Goal: Check status: Check status

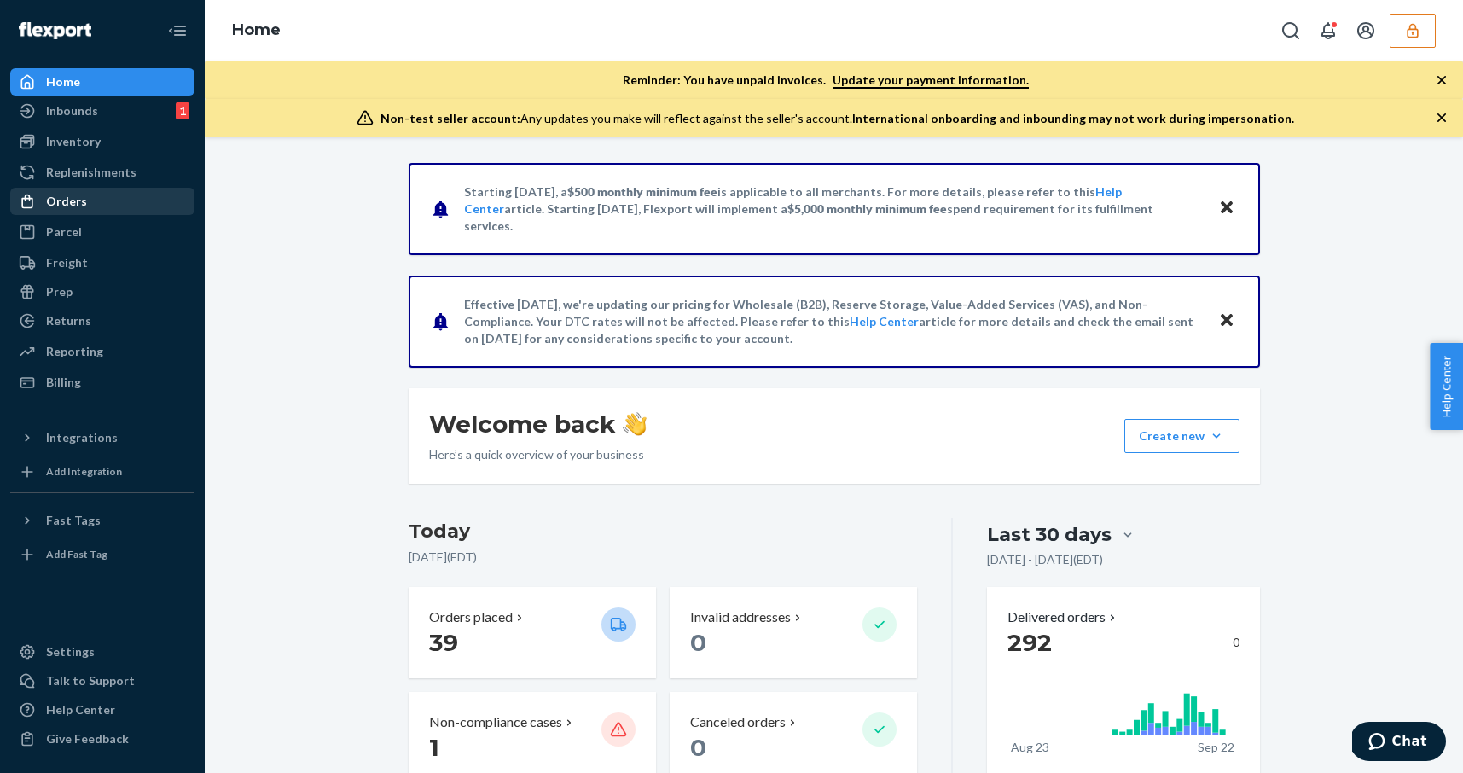
click at [90, 189] on div "Orders" at bounding box center [102, 201] width 181 height 24
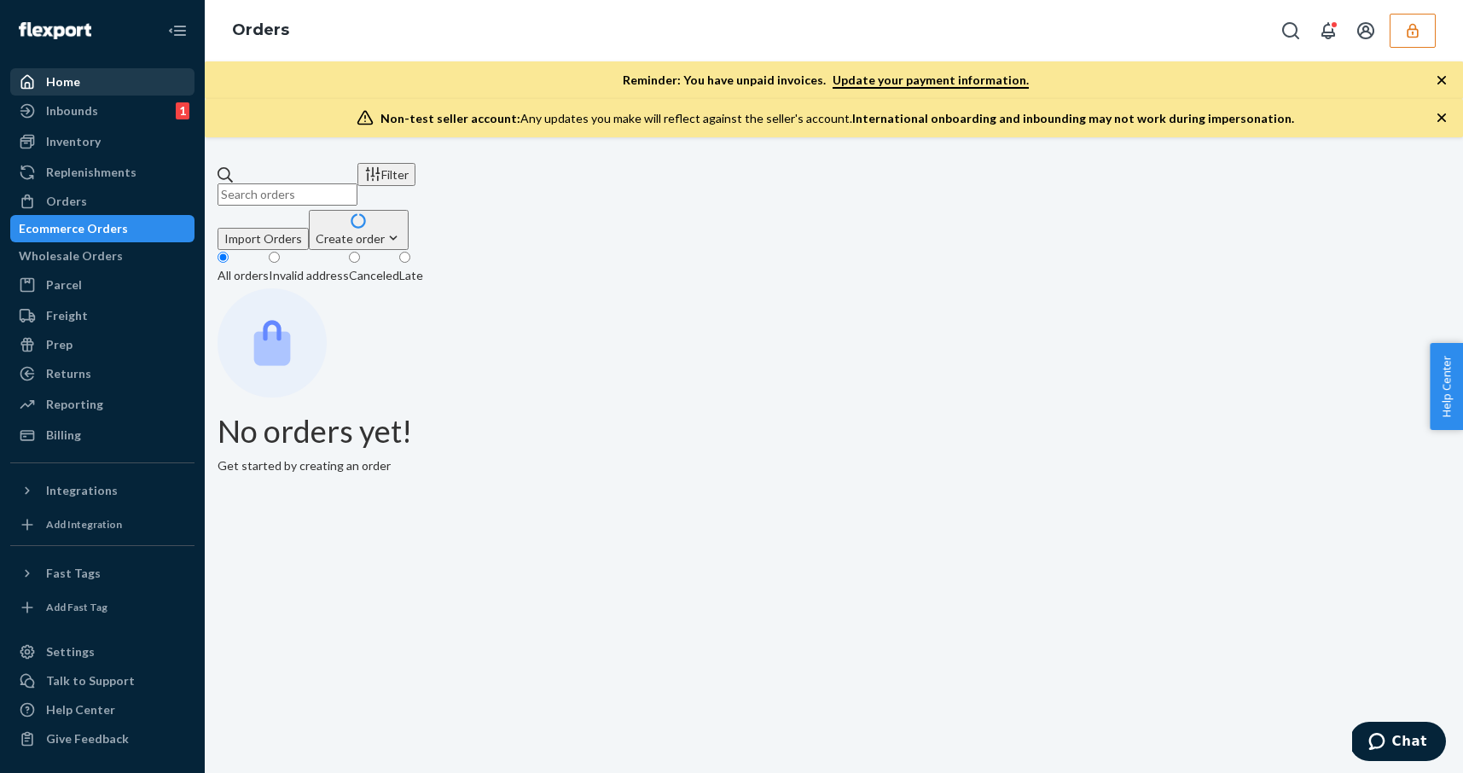
click at [93, 88] on div "Home" at bounding box center [102, 82] width 181 height 24
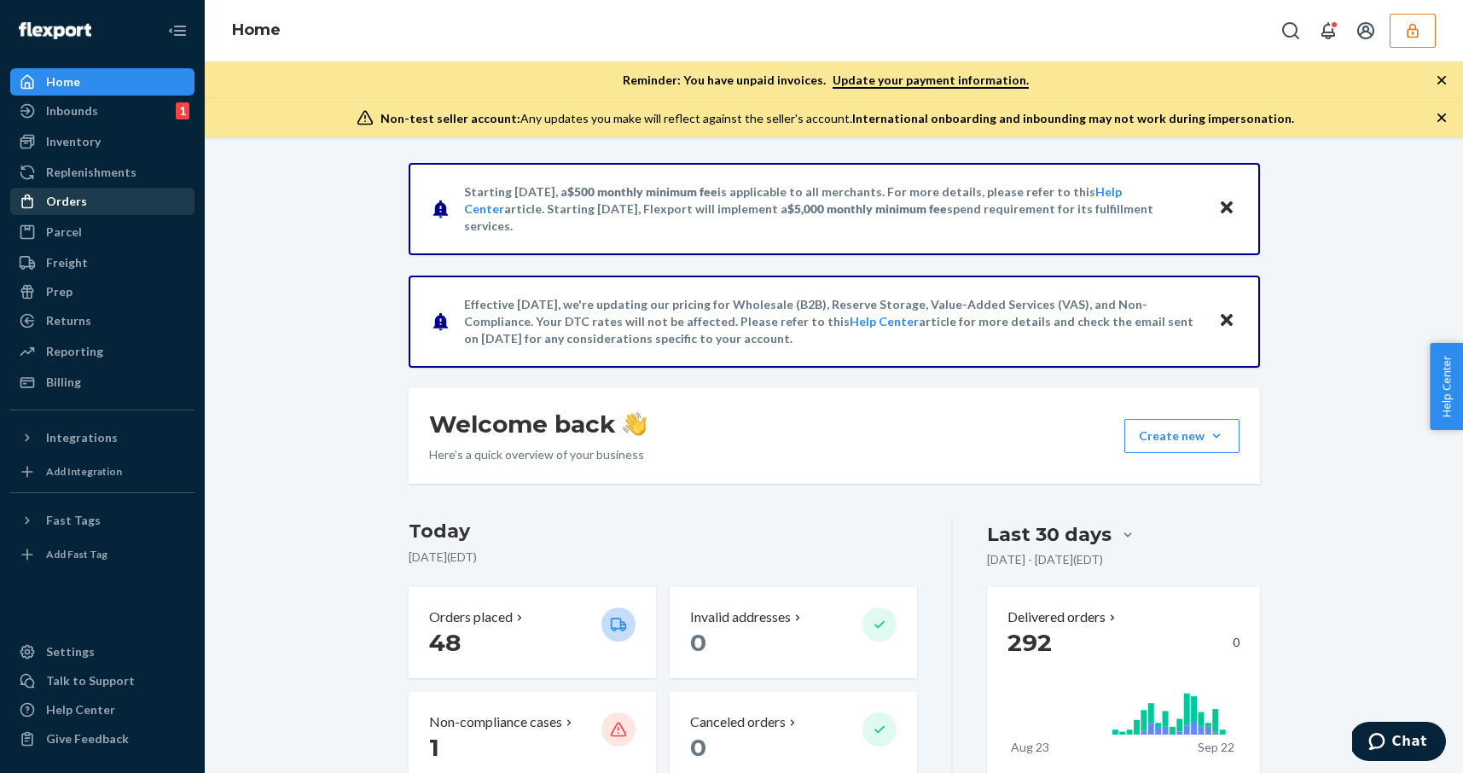
click at [123, 212] on div "Orders" at bounding box center [102, 201] width 181 height 24
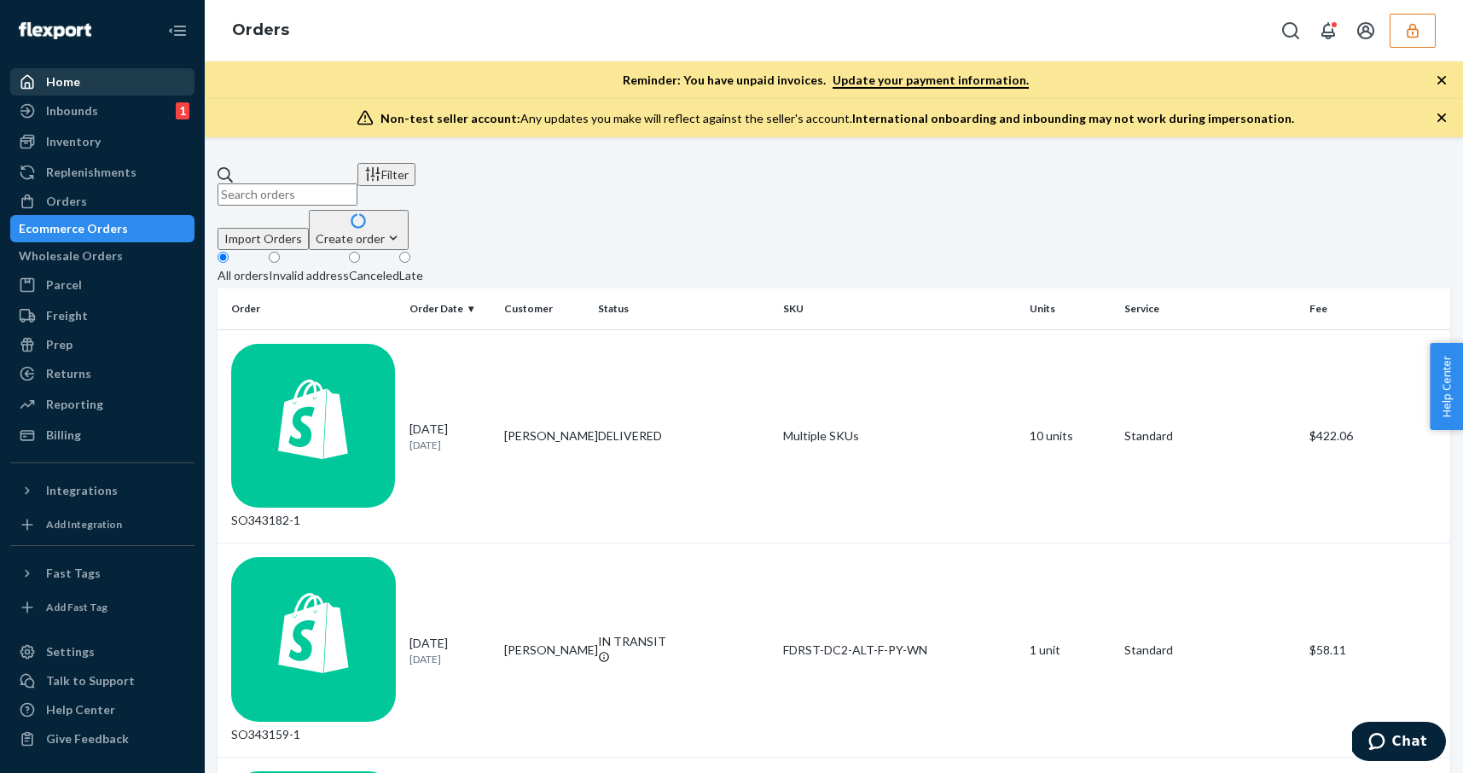
click at [93, 92] on div "Home" at bounding box center [102, 82] width 181 height 24
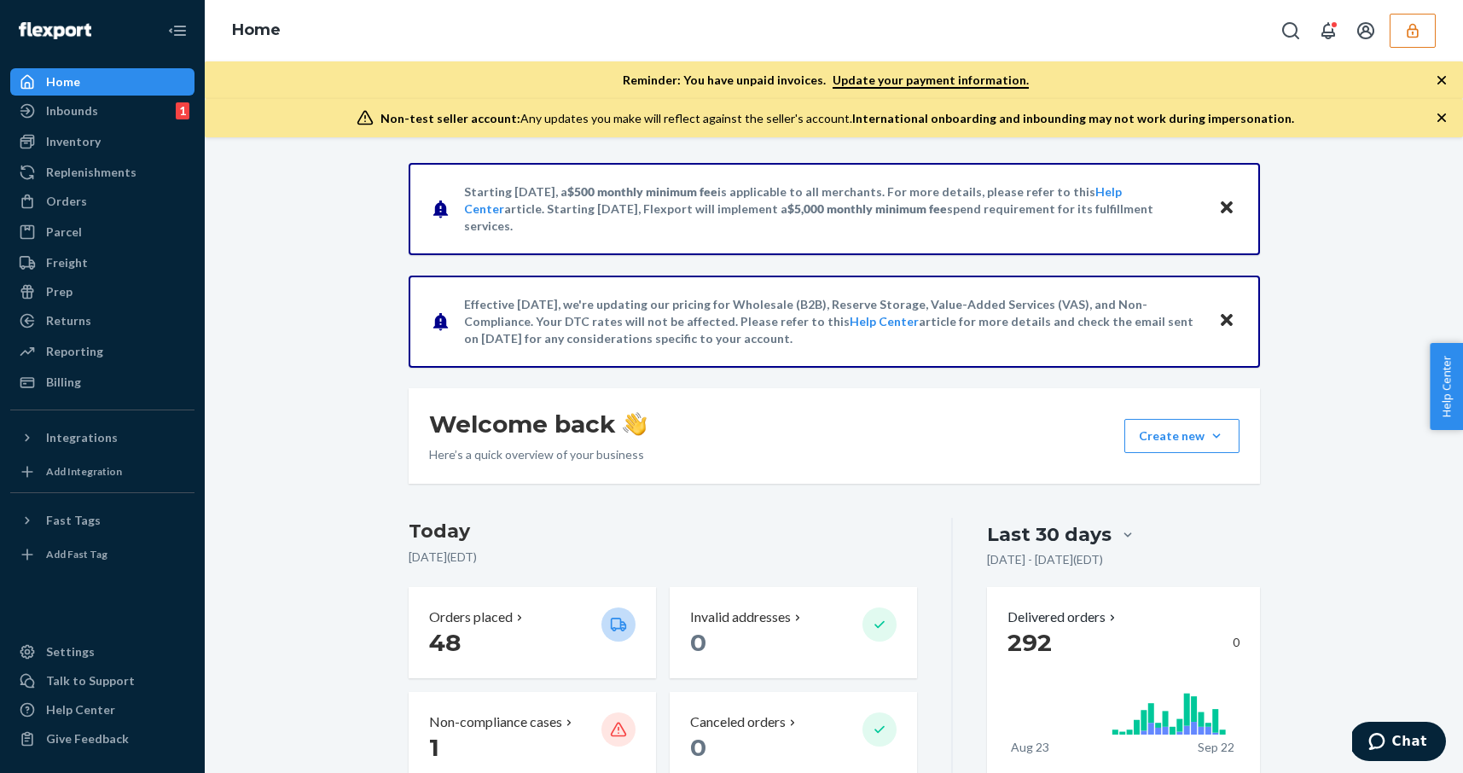
click at [818, 519] on h3 "Today" at bounding box center [663, 531] width 509 height 27
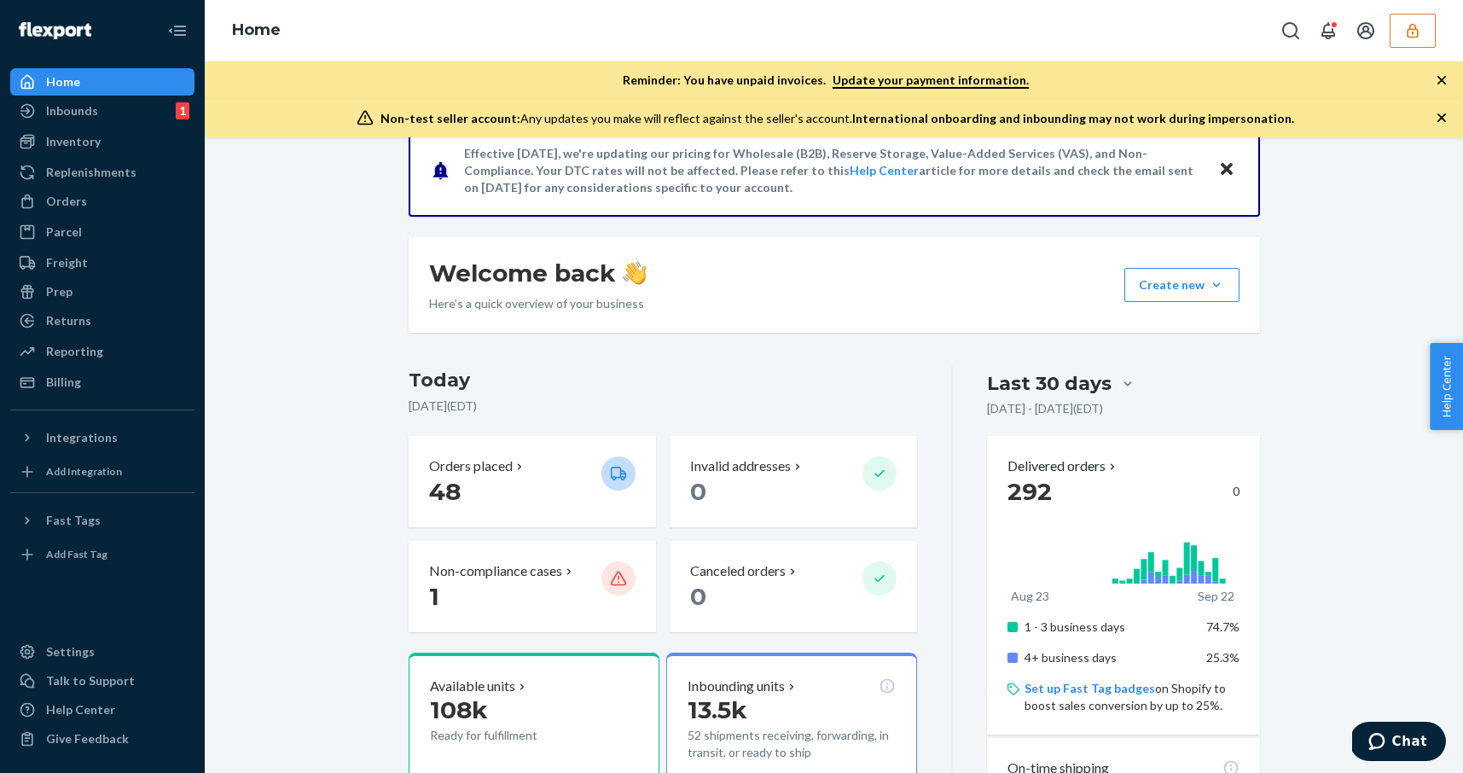
scroll to position [153, 0]
click at [338, 196] on div "Starting [DATE], a $500 monthly minimum fee is applicable to all merchants. For…" at bounding box center [833, 694] width 1232 height 1369
click at [104, 206] on div "Orders" at bounding box center [102, 201] width 181 height 24
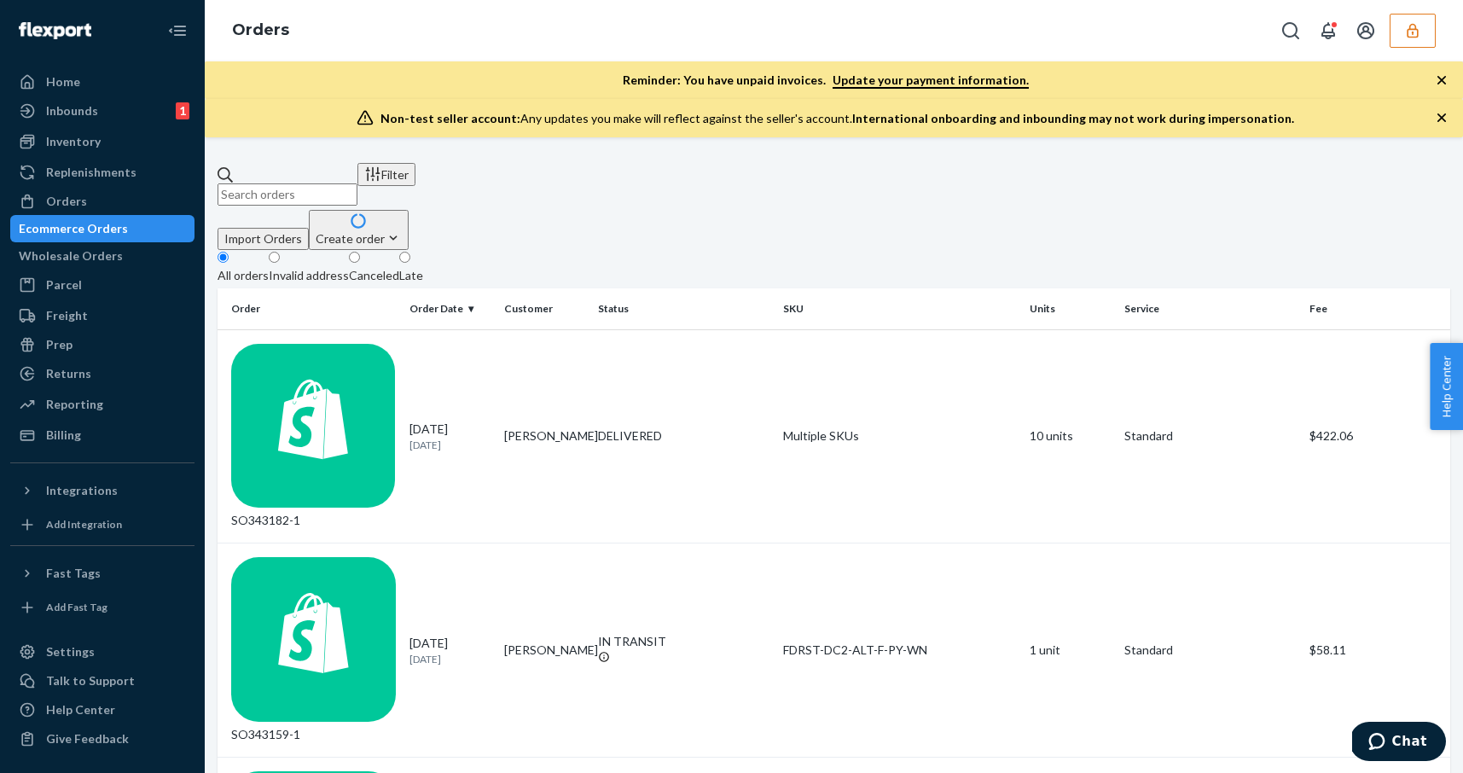
click at [884, 250] on fieldset "All orders Invalid address Canceled Late" at bounding box center [833, 269] width 1232 height 38
click at [102, 89] on div "Home" at bounding box center [102, 82] width 181 height 24
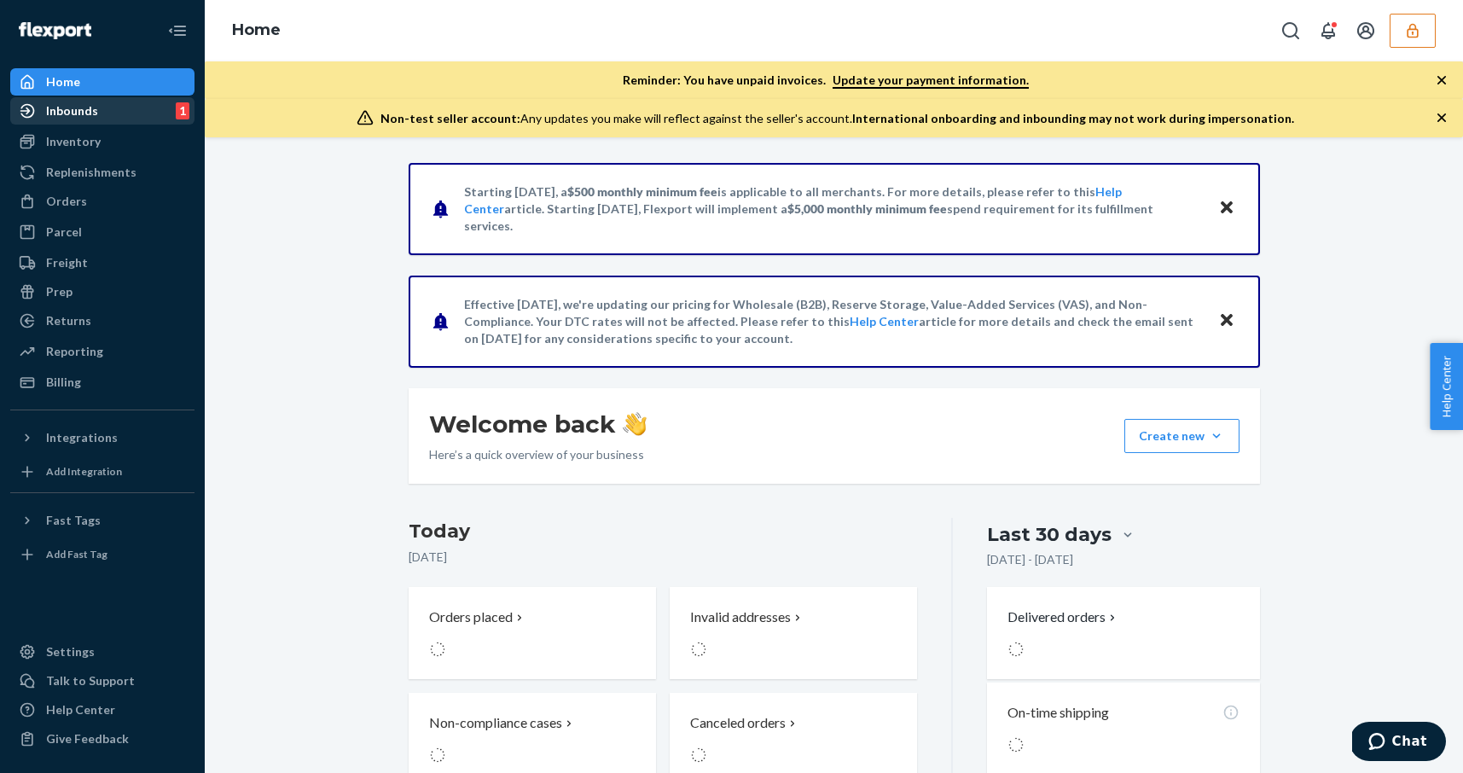
click at [102, 104] on div "Inbounds 1" at bounding box center [102, 111] width 181 height 24
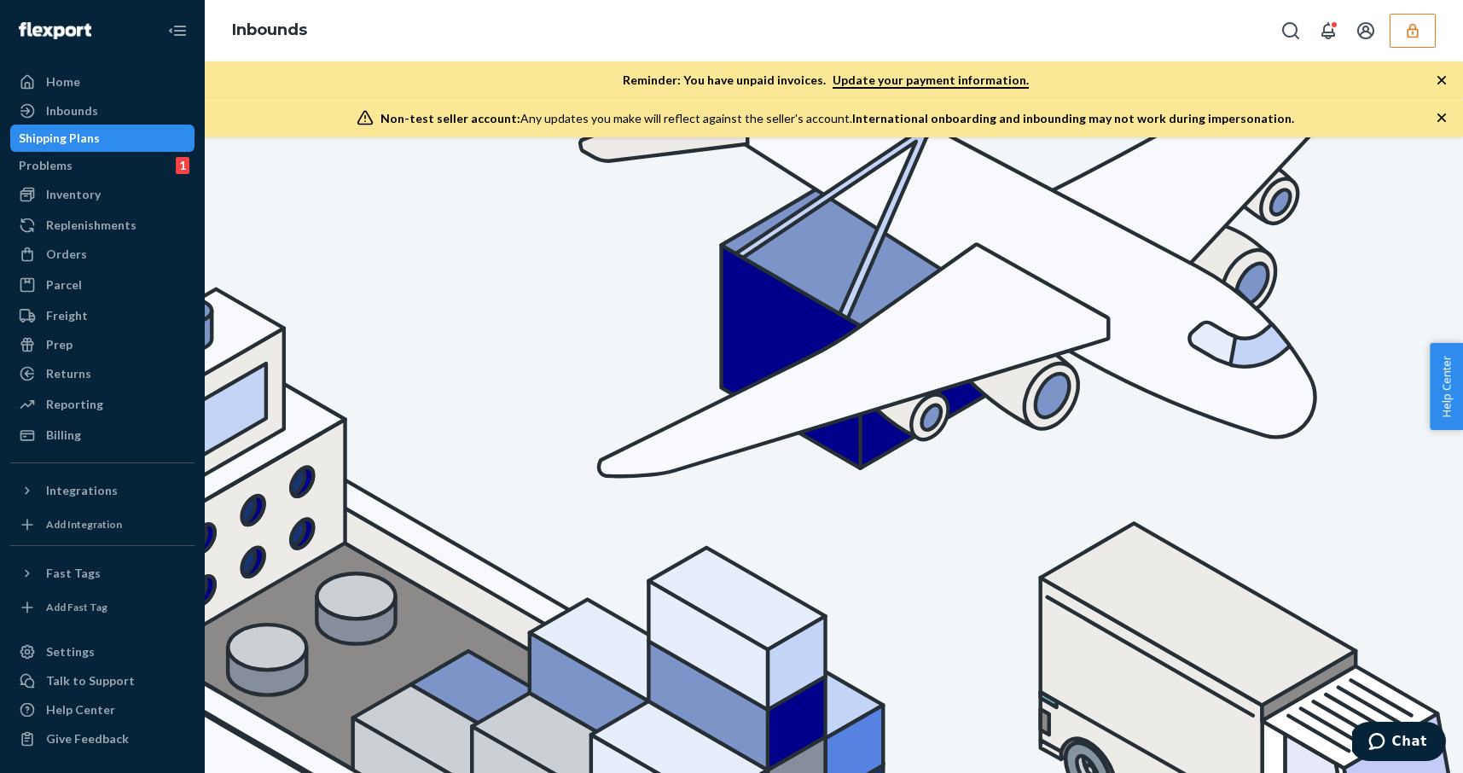
scroll to position [57, 0]
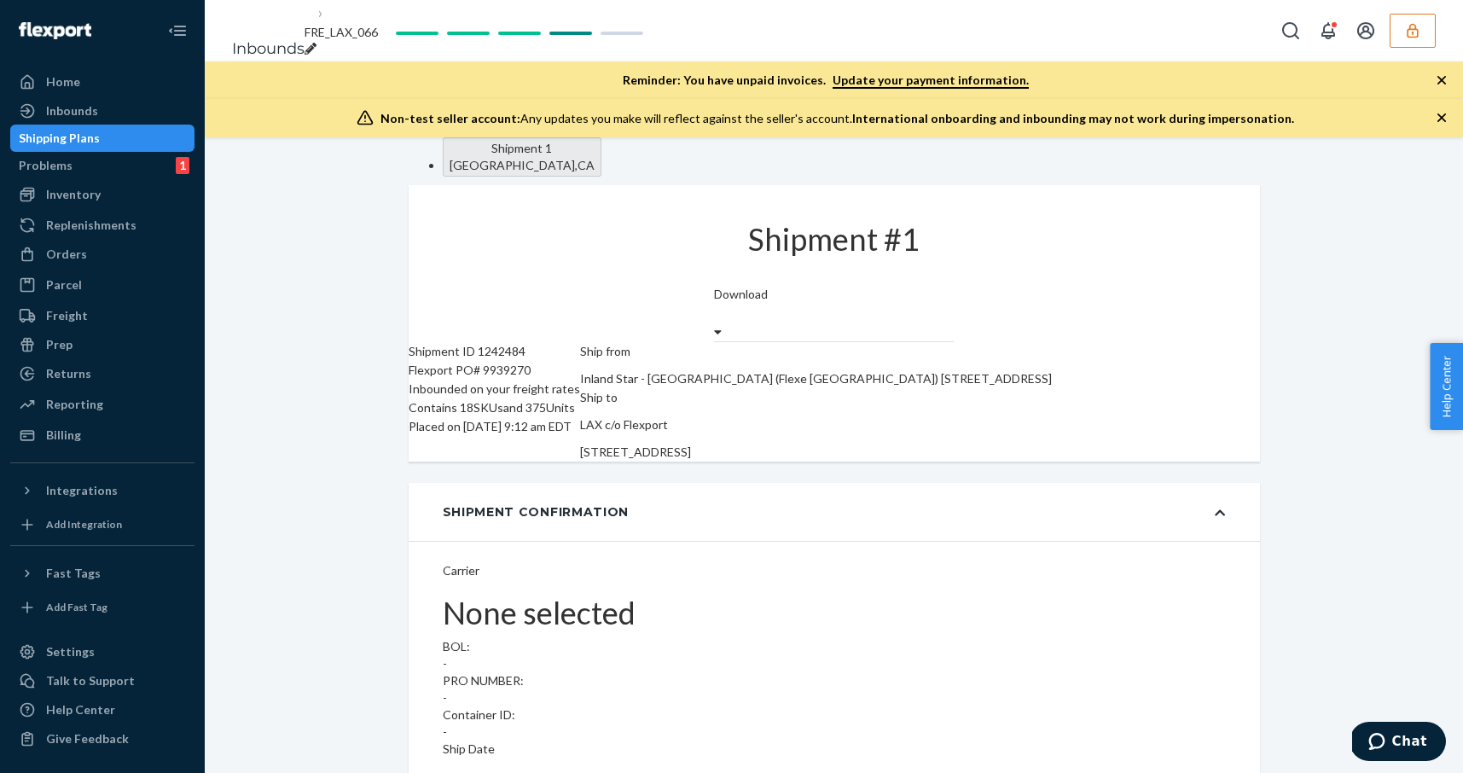
type input "SW4145171"
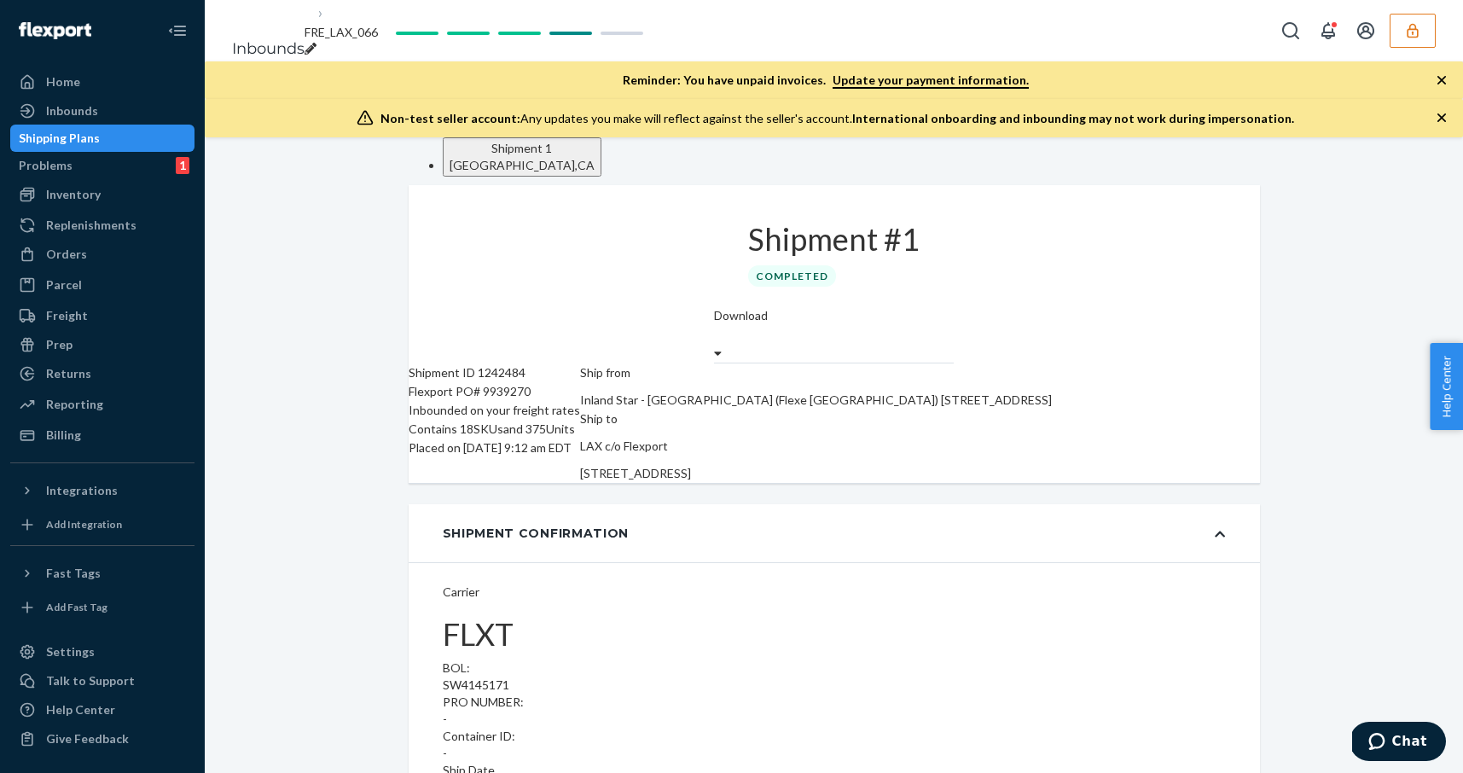
drag, startPoint x: 996, startPoint y: 418, endPoint x: 1151, endPoint y: 437, distance: 155.5
click at [1052, 437] on div "Ship to LAX c/o Flexport [STREET_ADDRESS]" at bounding box center [816, 445] width 472 height 73
copy span "[STREET_ADDRESS]"
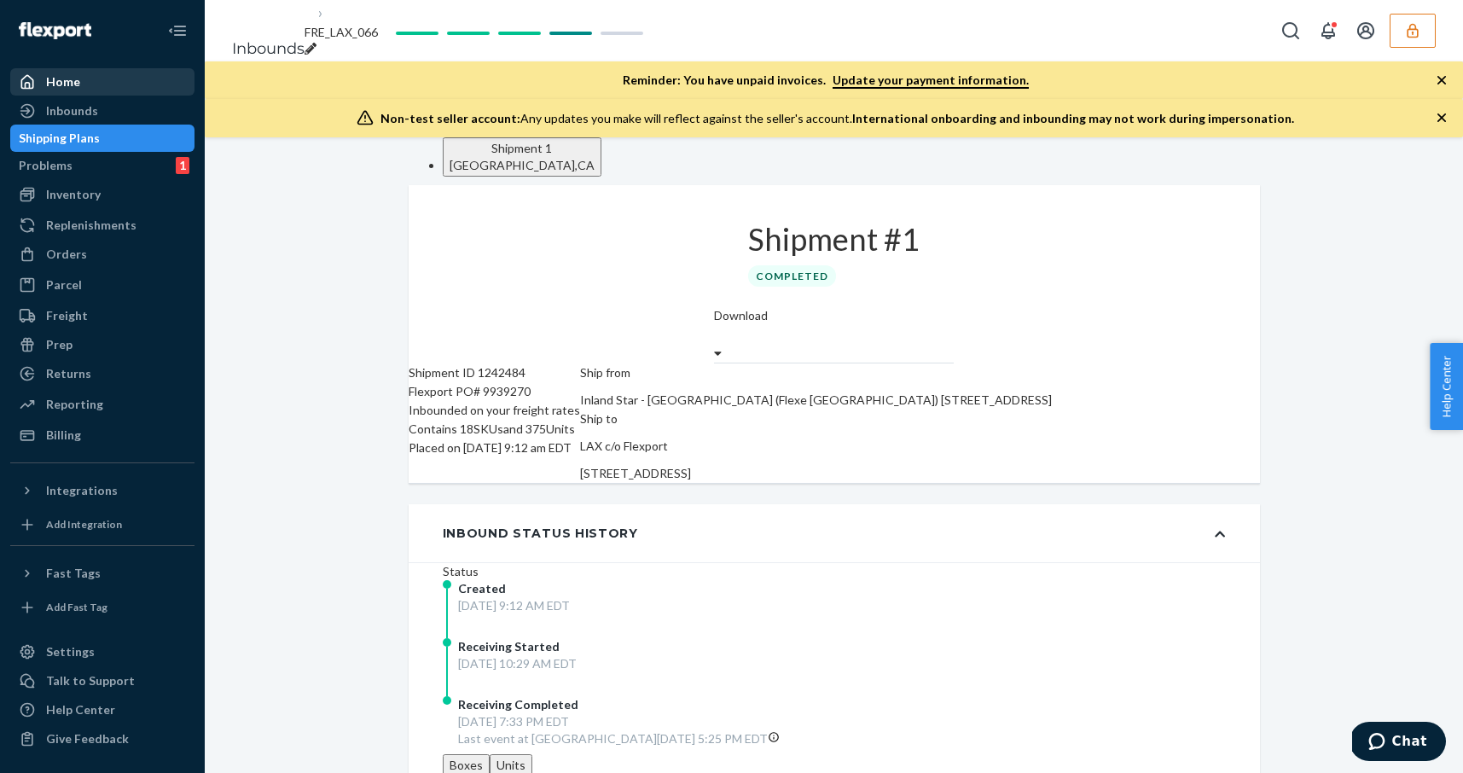
click at [111, 87] on div "Home" at bounding box center [102, 82] width 181 height 24
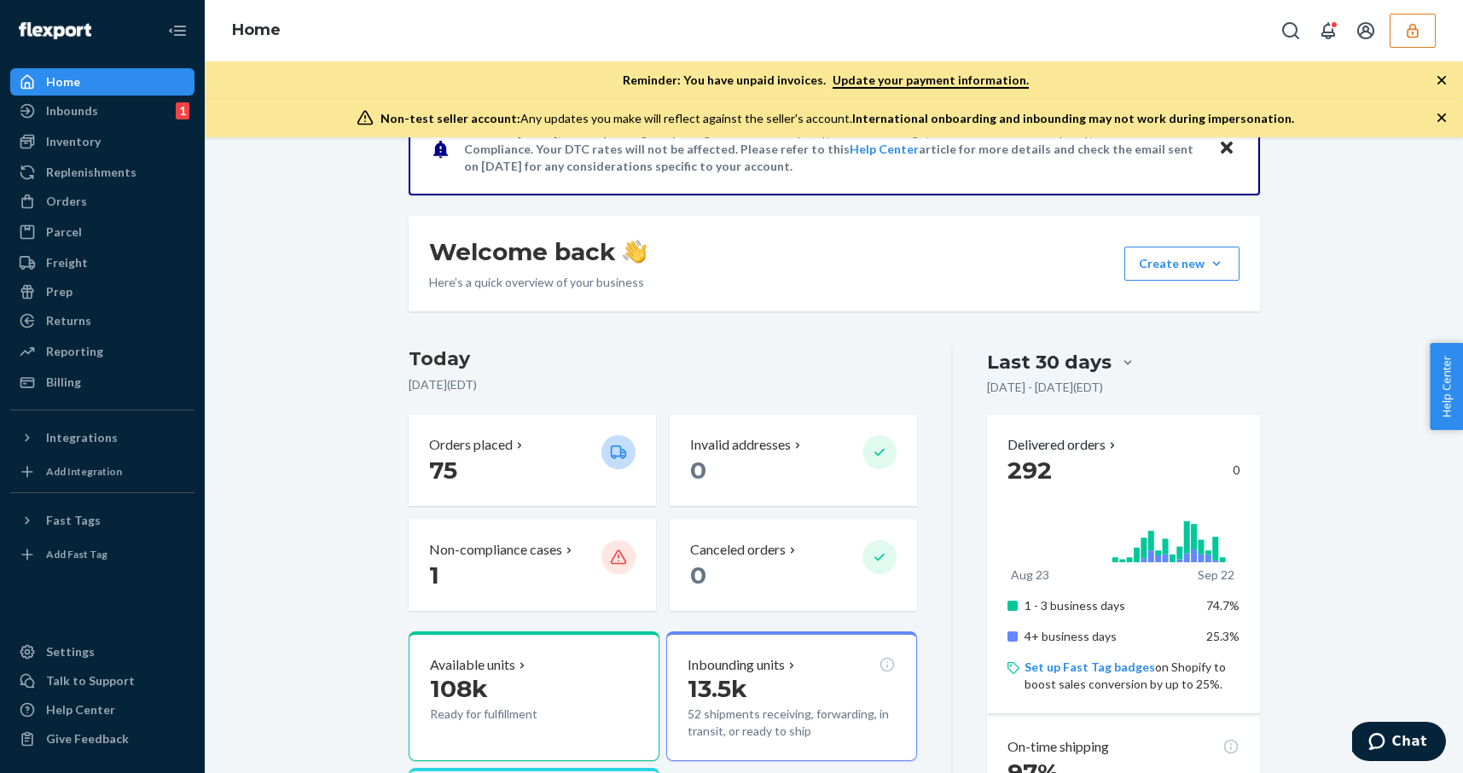
scroll to position [171, 0]
click at [1404, 41] on button "button" at bounding box center [1412, 31] width 46 height 34
